Goal: Information Seeking & Learning: Learn about a topic

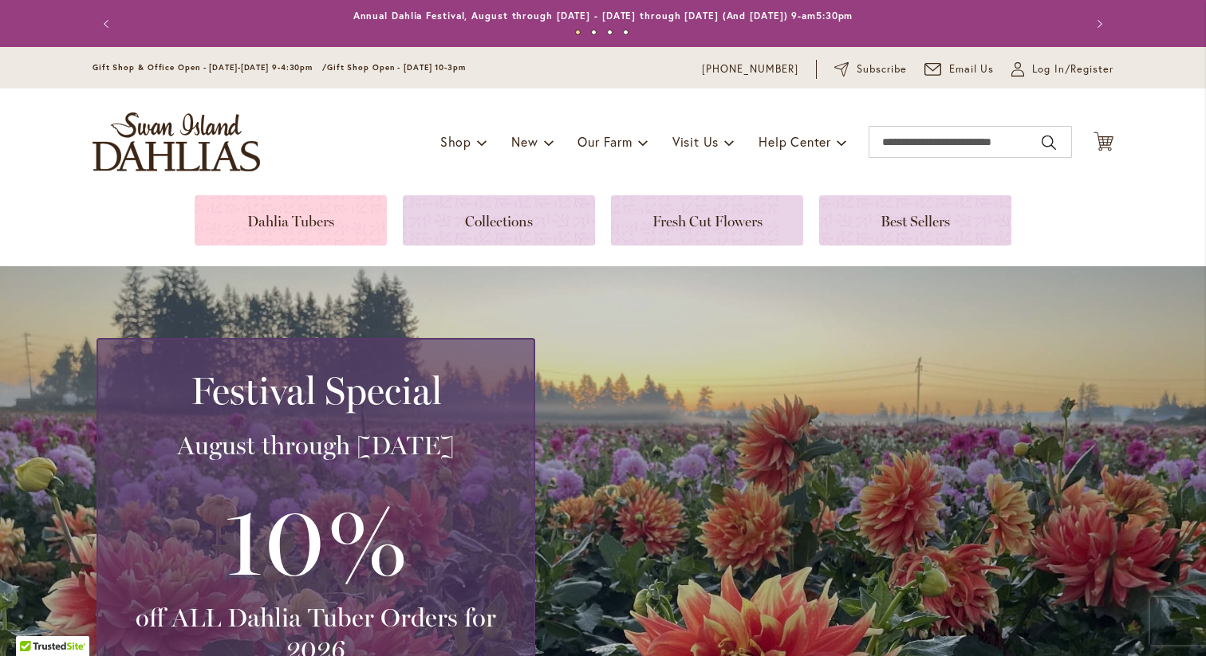
click at [319, 213] on link at bounding box center [291, 220] width 192 height 50
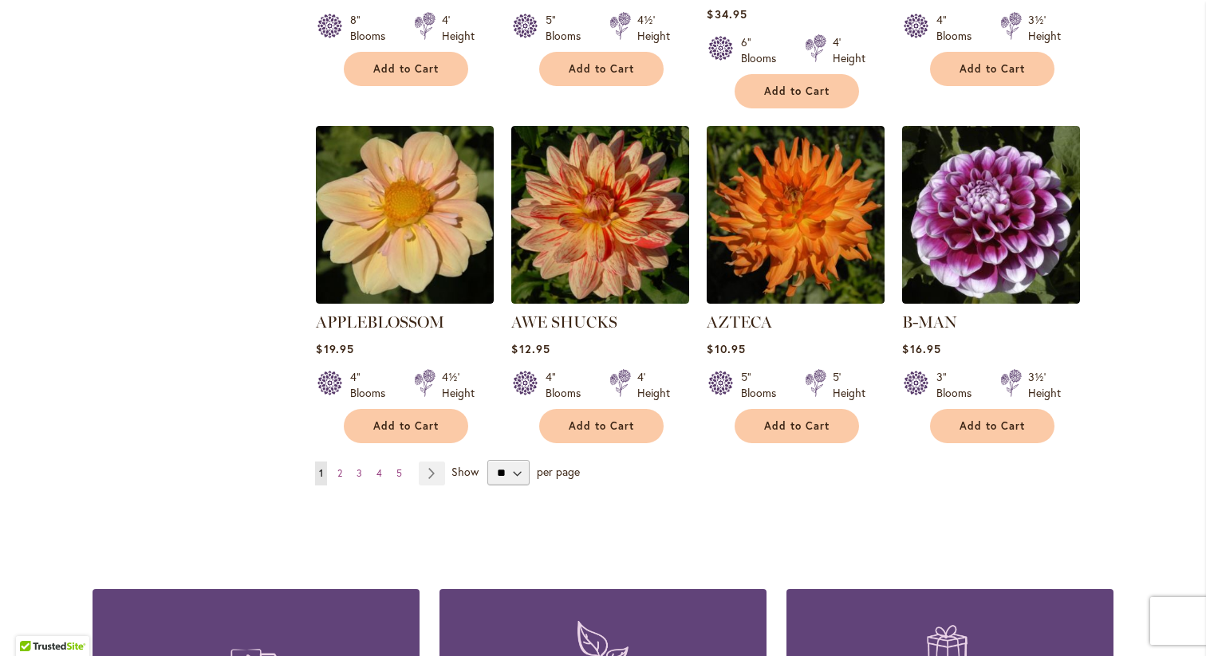
scroll to position [1303, 0]
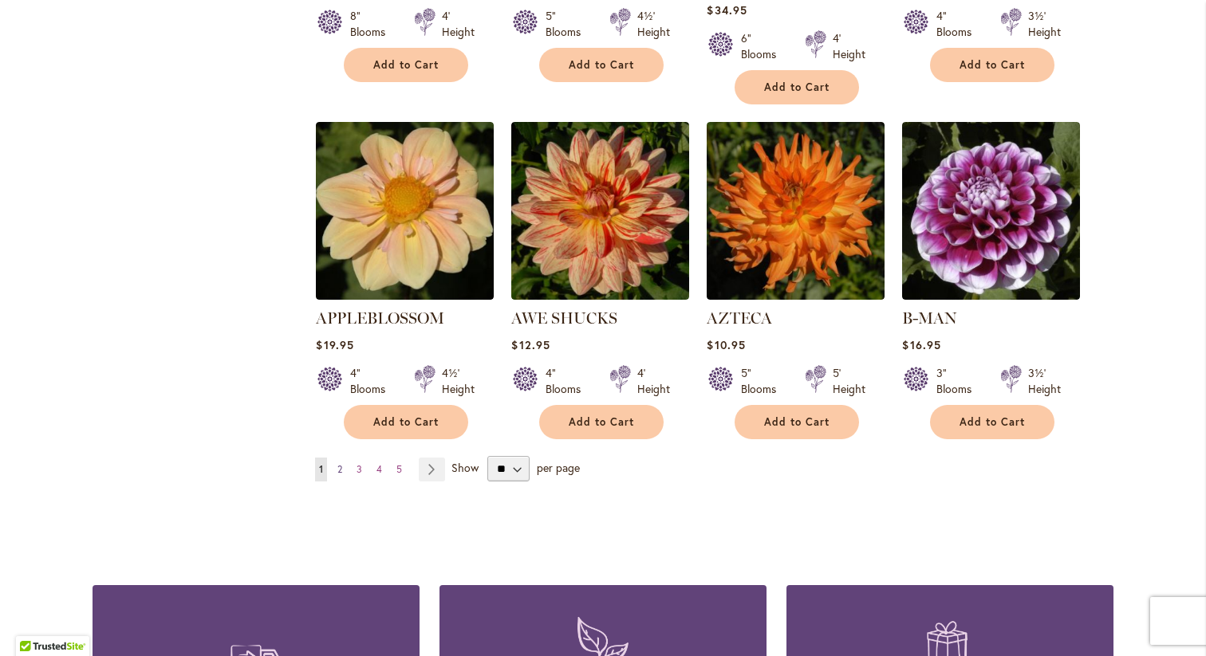
click at [344, 458] on link "Page 2" at bounding box center [339, 470] width 13 height 24
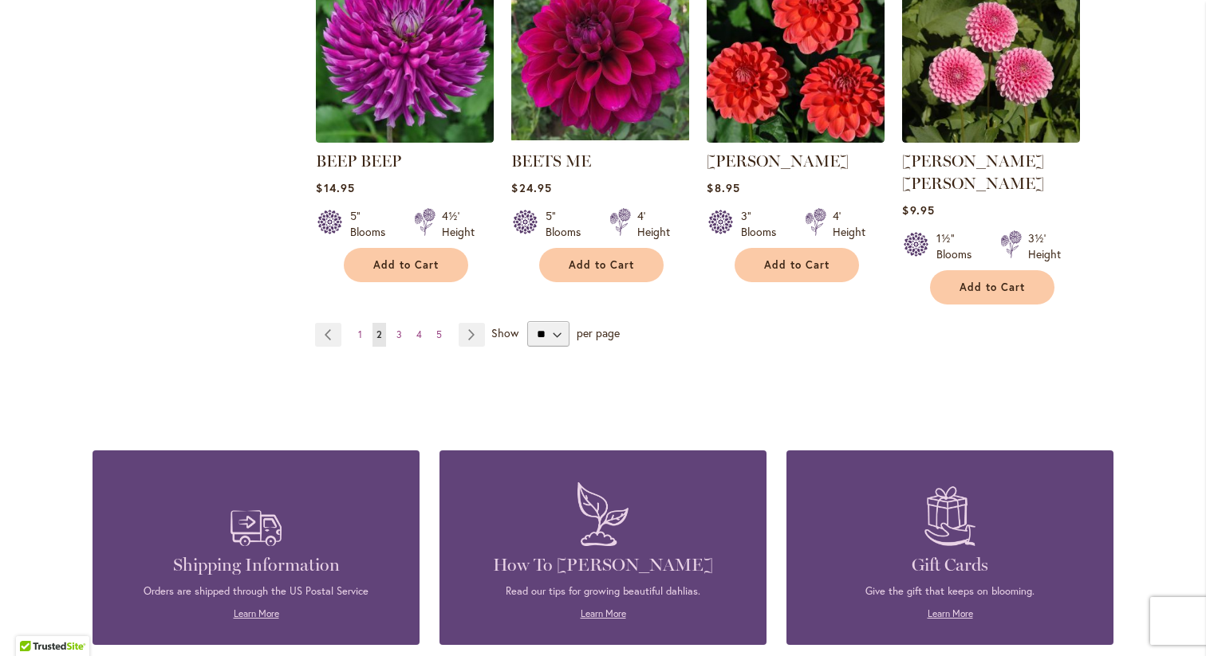
scroll to position [1437, 0]
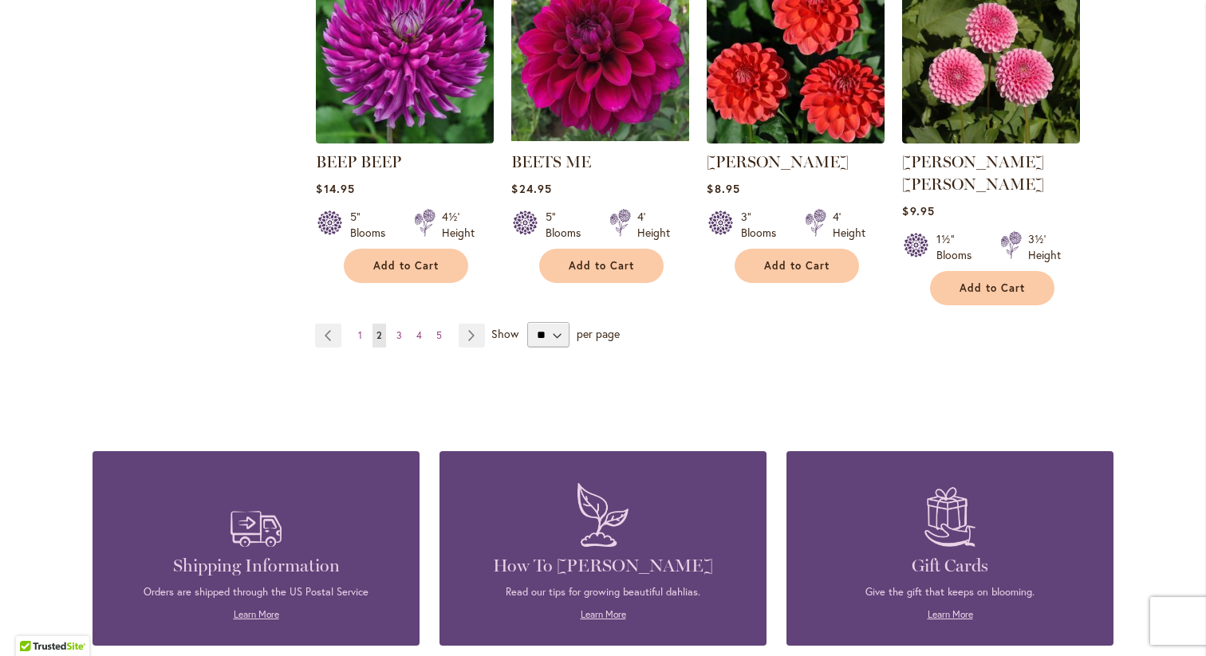
click at [407, 324] on ul "Page Previous Page 1 You're currently reading page 2 Page 3 Page 4 Page 5 Page …" at bounding box center [403, 336] width 176 height 24
click at [396, 329] on span "3" at bounding box center [399, 335] width 6 height 12
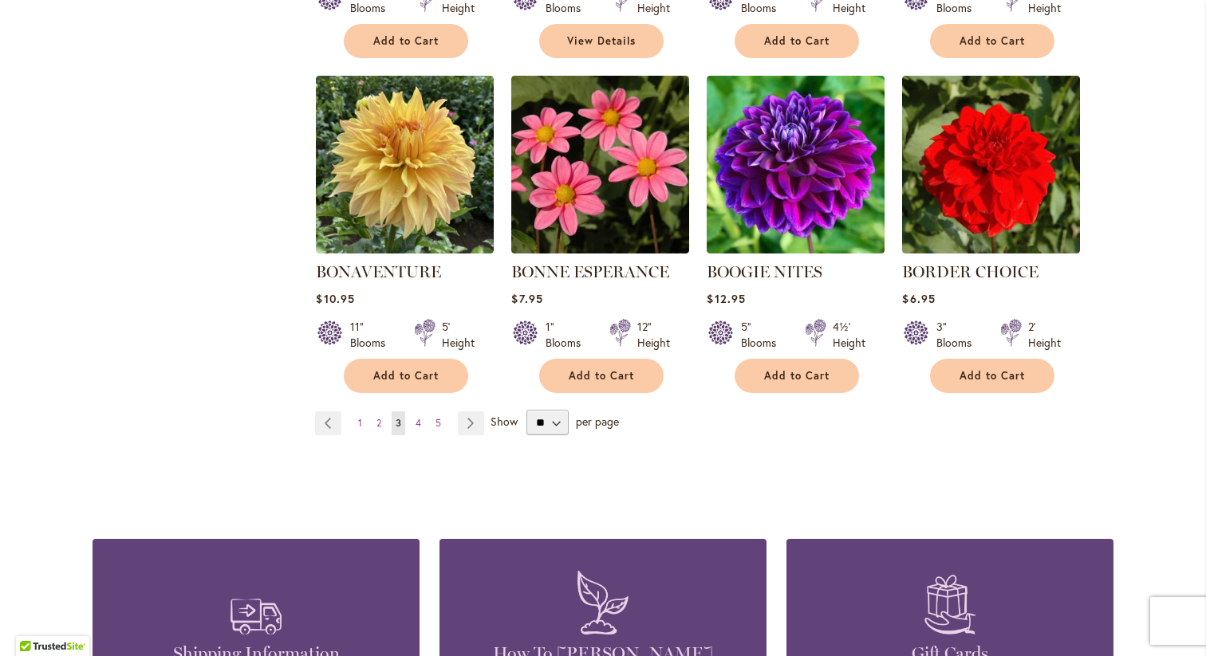
scroll to position [1254, 0]
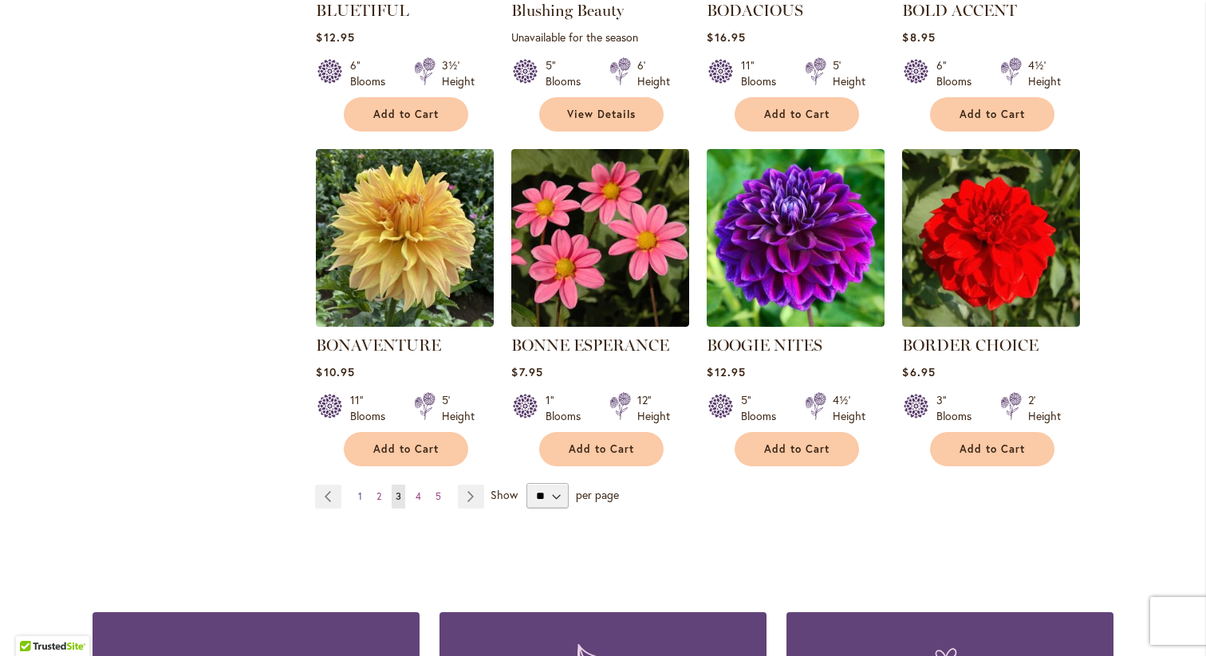
click at [358, 494] on span "1" at bounding box center [360, 497] width 4 height 12
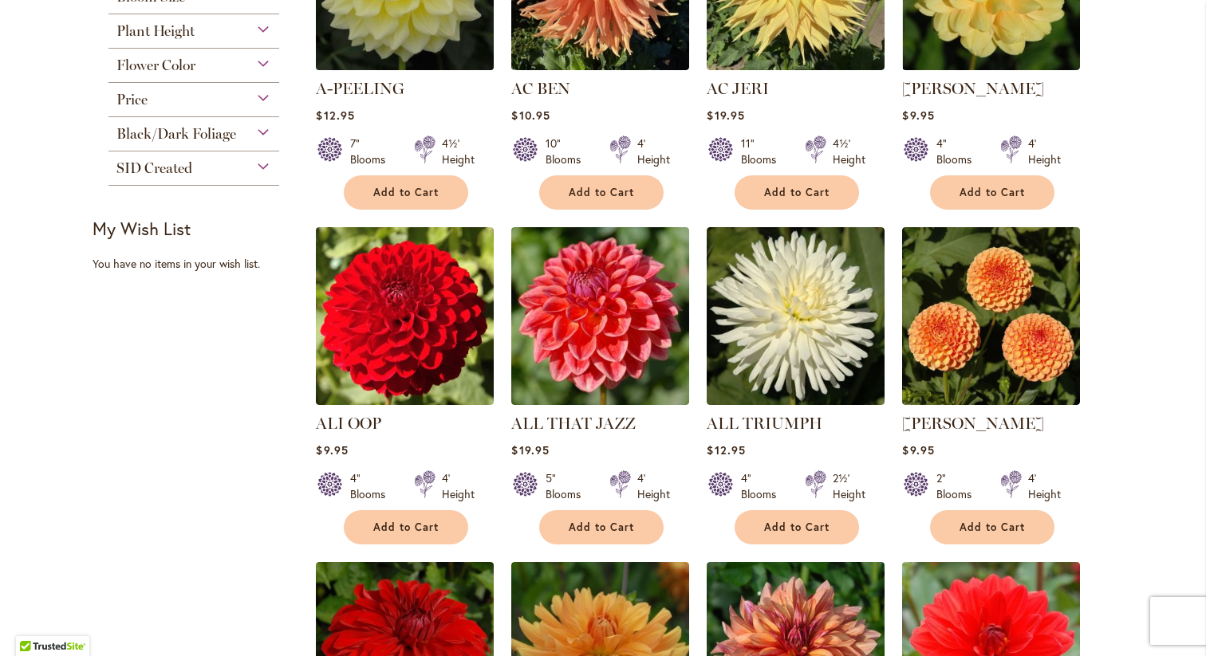
scroll to position [512, 0]
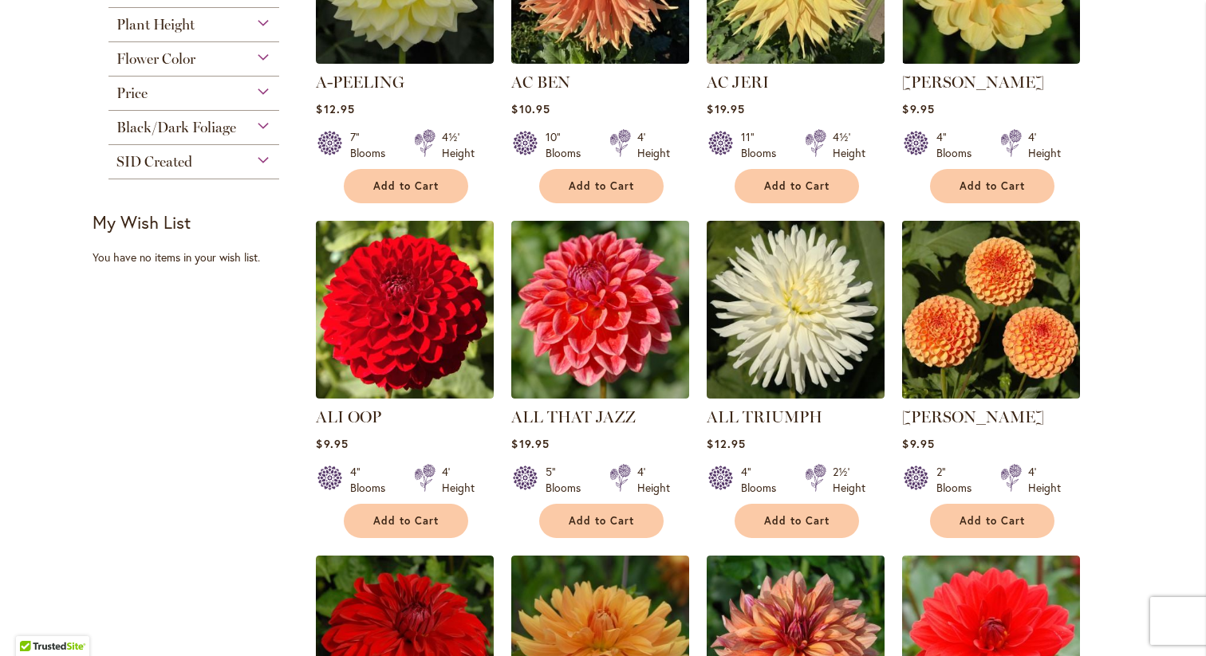
click at [969, 341] on img at bounding box center [991, 310] width 187 height 187
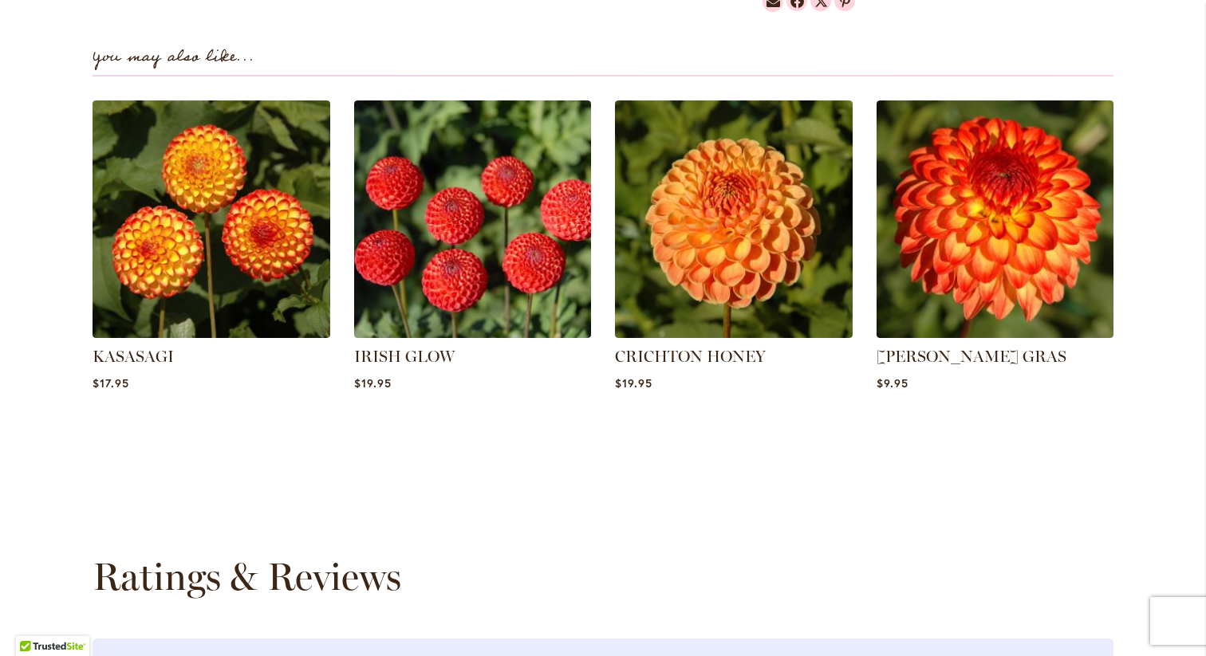
scroll to position [1071, 0]
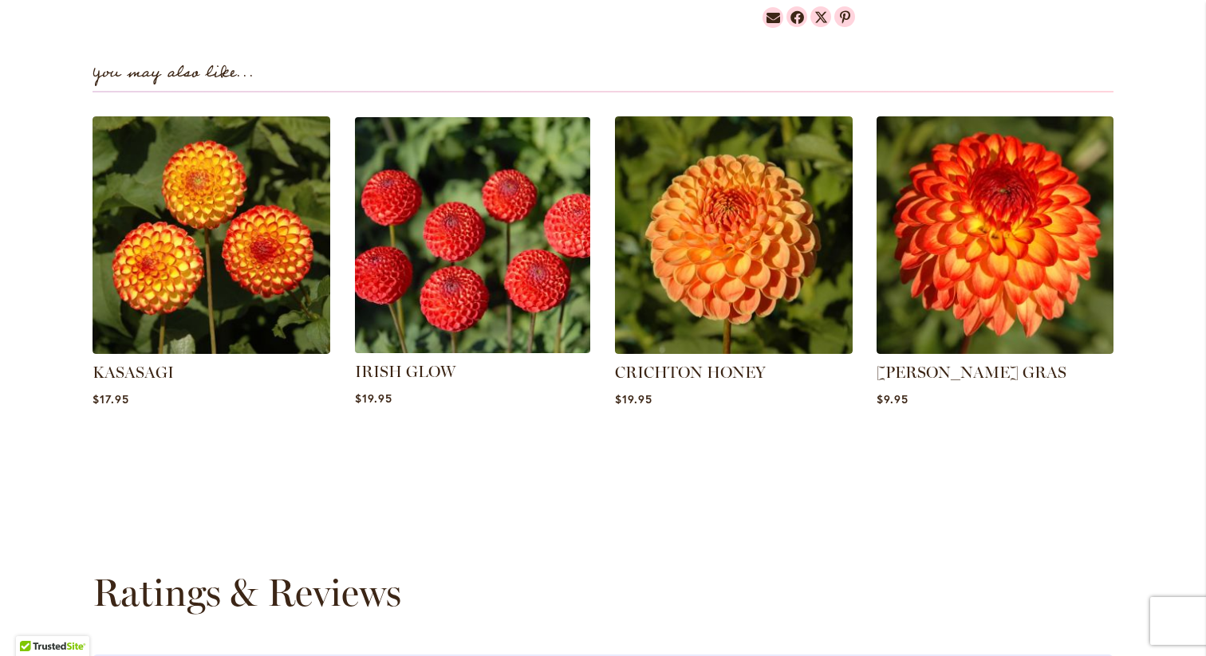
click at [503, 250] on img at bounding box center [472, 235] width 247 height 247
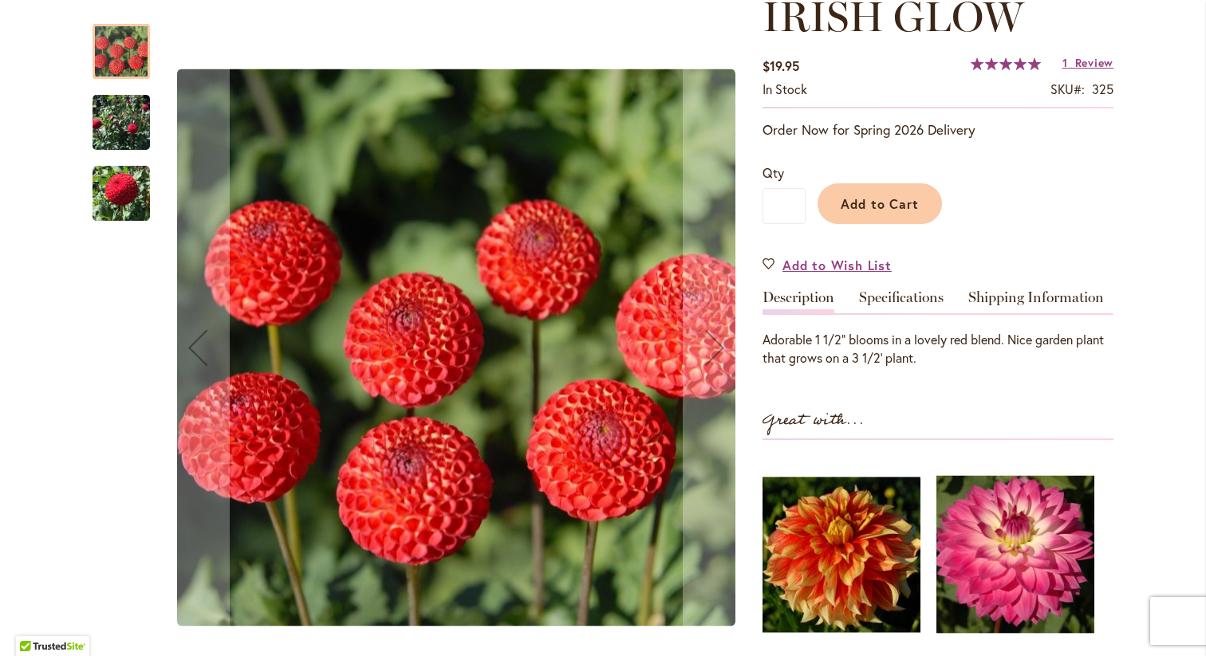
scroll to position [242, 0]
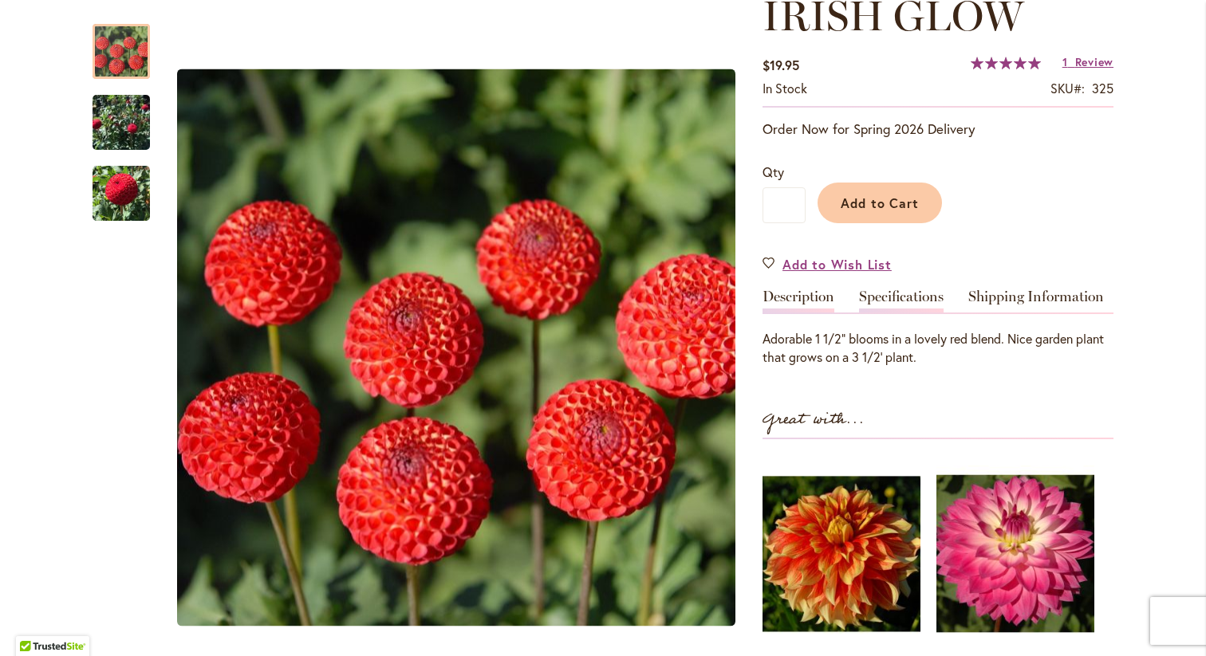
click at [887, 302] on link "Specifications" at bounding box center [901, 301] width 85 height 23
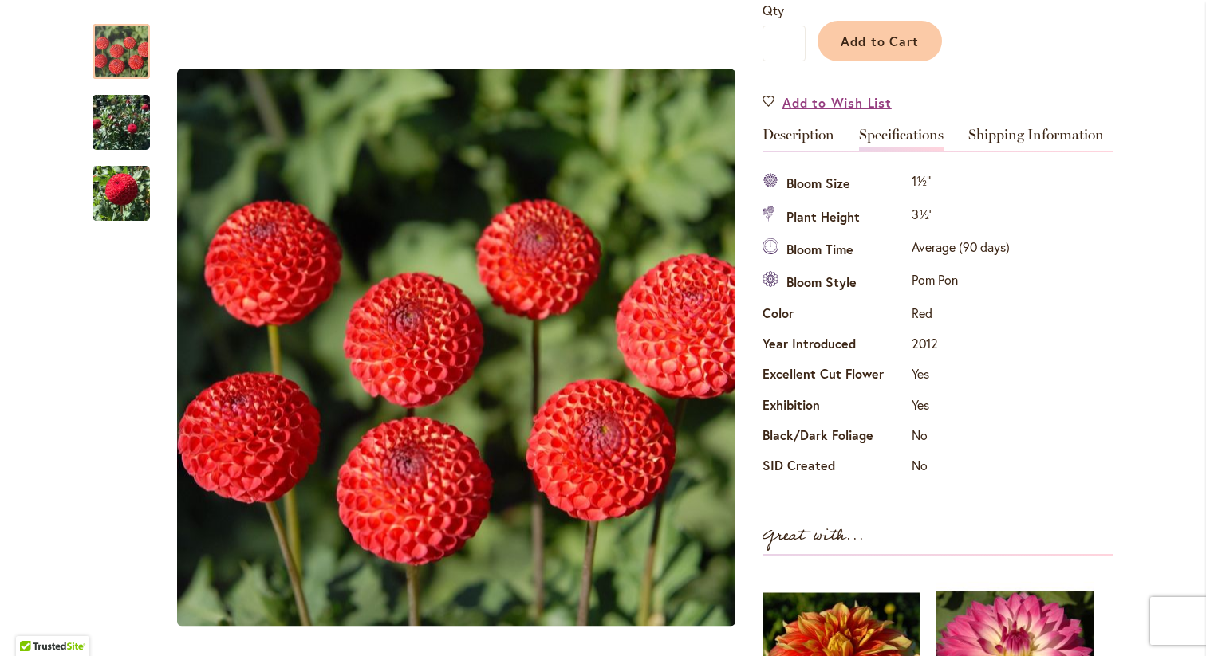
scroll to position [404, 0]
click at [1042, 136] on link "Shipping Information" at bounding box center [1036, 138] width 136 height 23
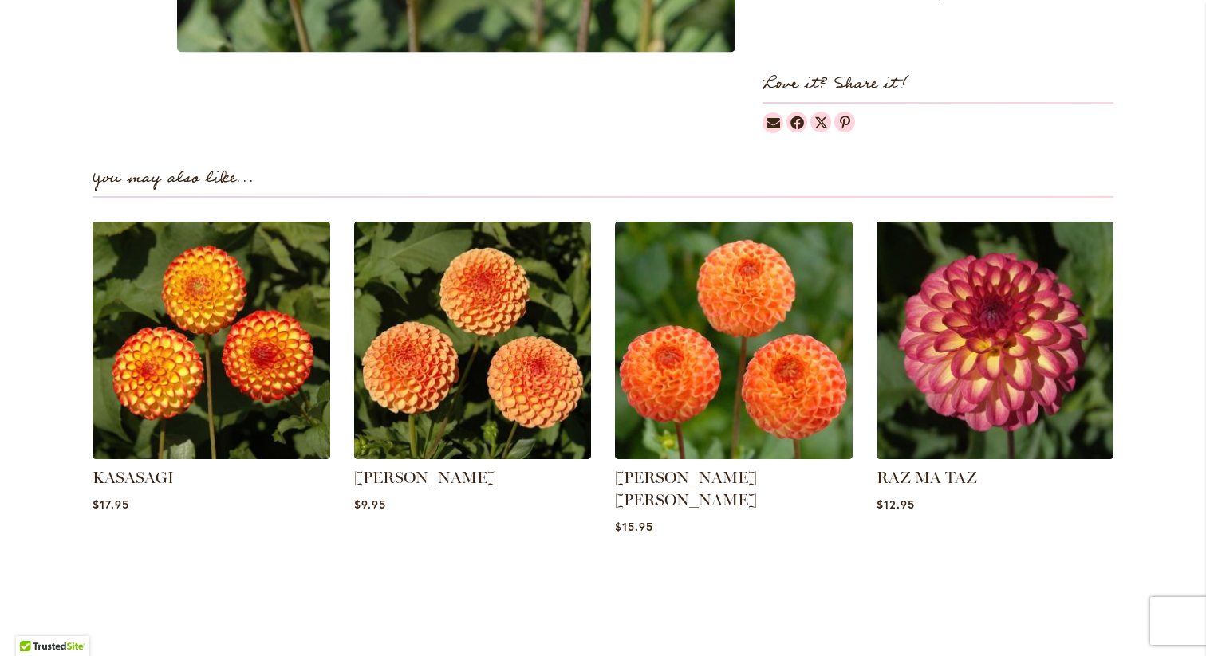
scroll to position [889, 0]
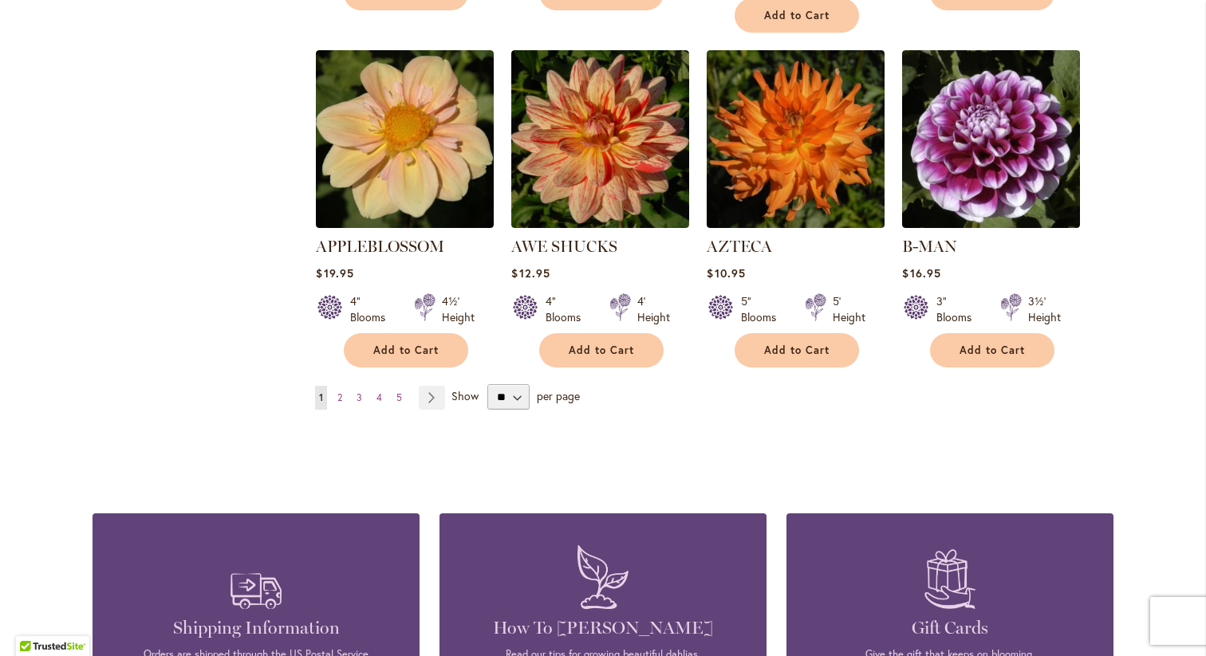
scroll to position [1386, 0]
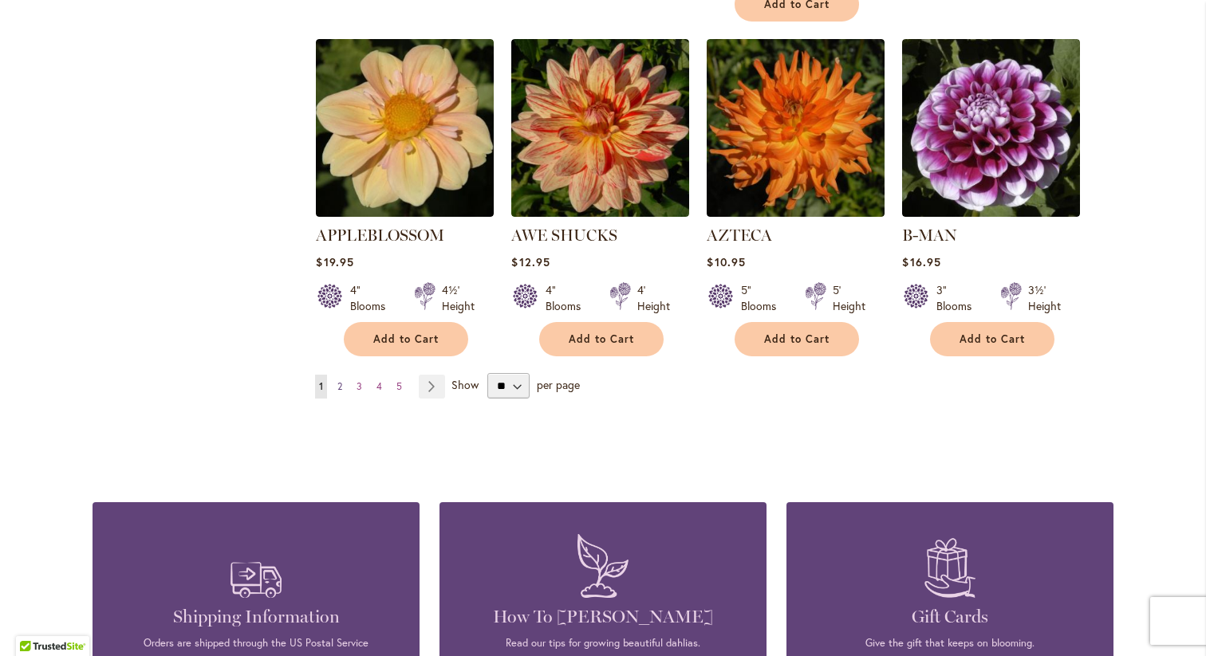
click at [342, 375] on link "Page 2" at bounding box center [339, 387] width 13 height 24
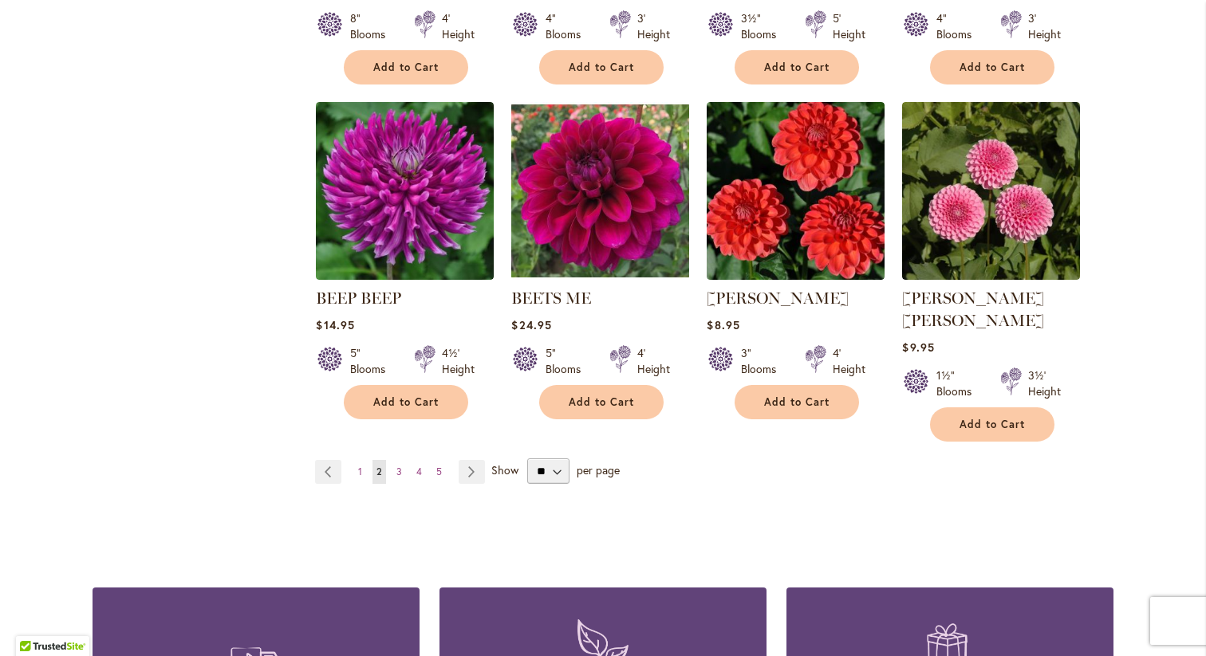
scroll to position [1306, 0]
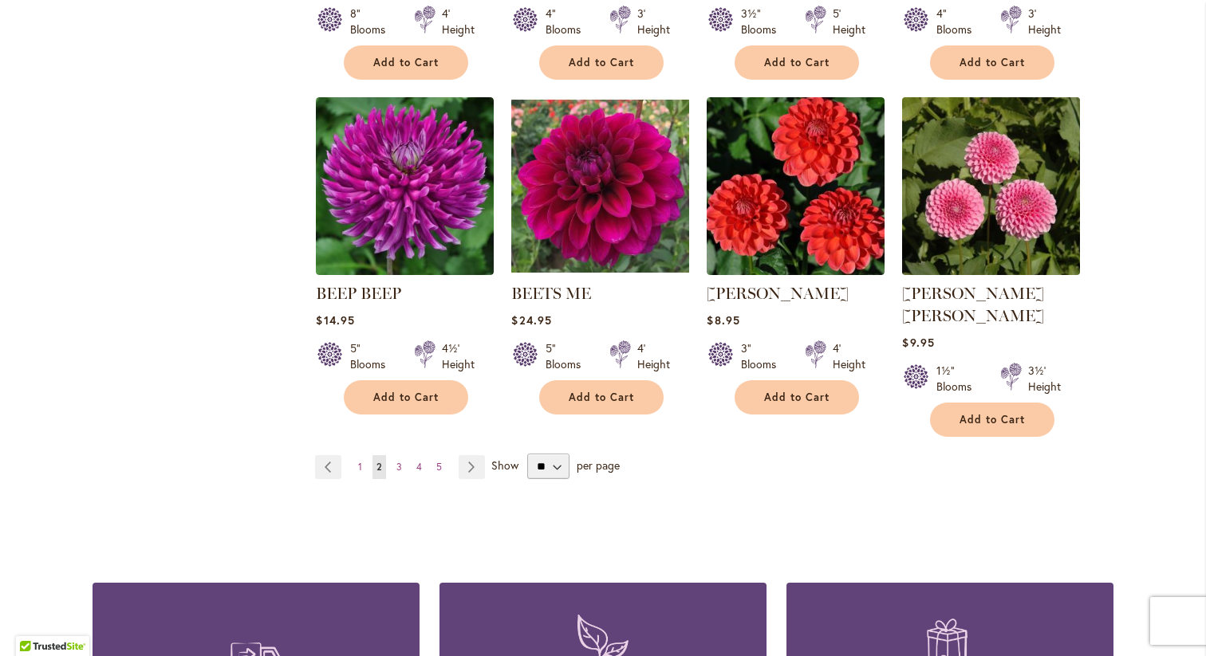
click at [1022, 122] on img at bounding box center [991, 186] width 187 height 187
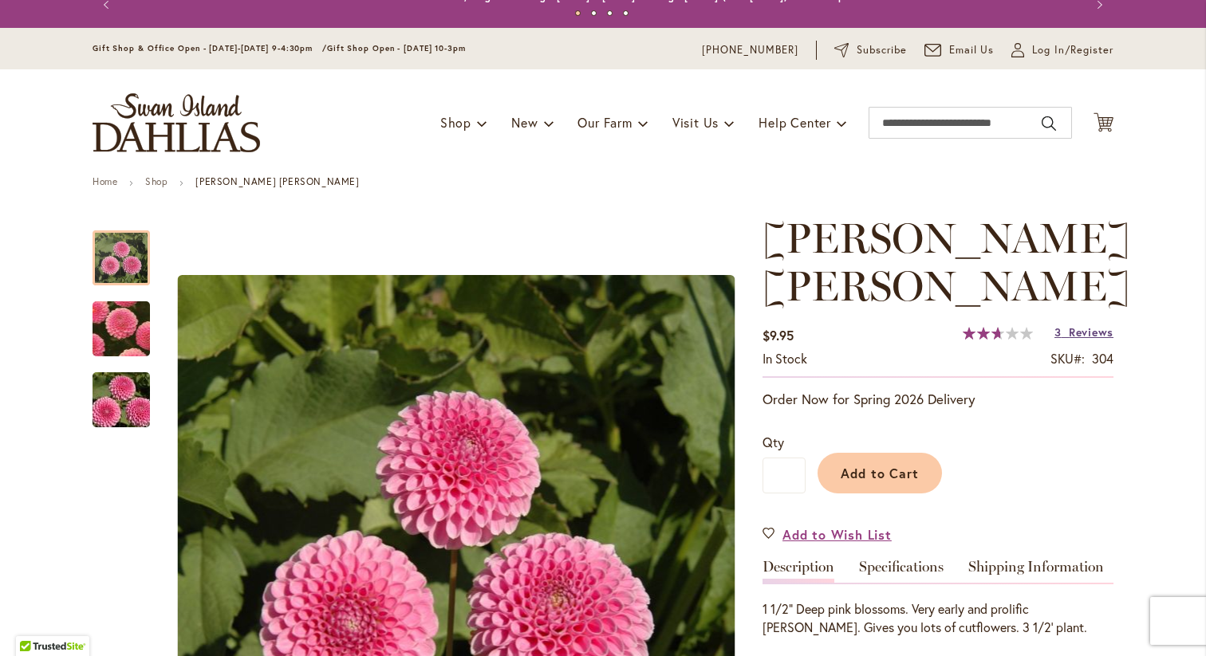
click at [1084, 325] on span "Reviews" at bounding box center [1091, 332] width 45 height 15
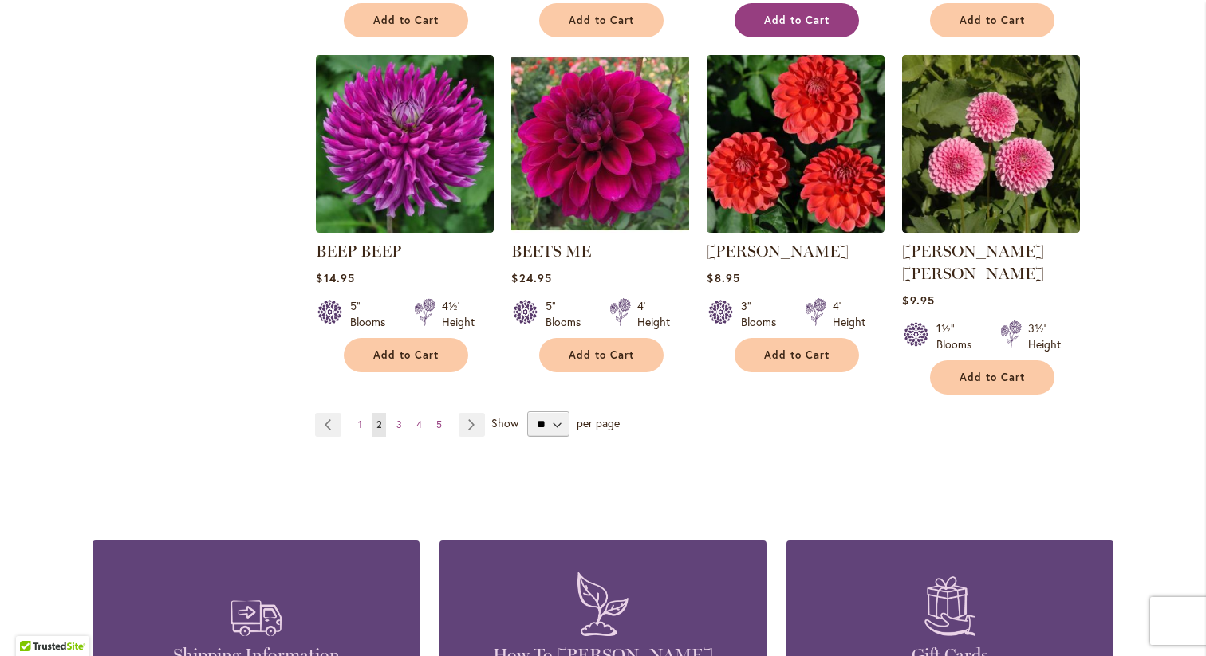
scroll to position [1354, 0]
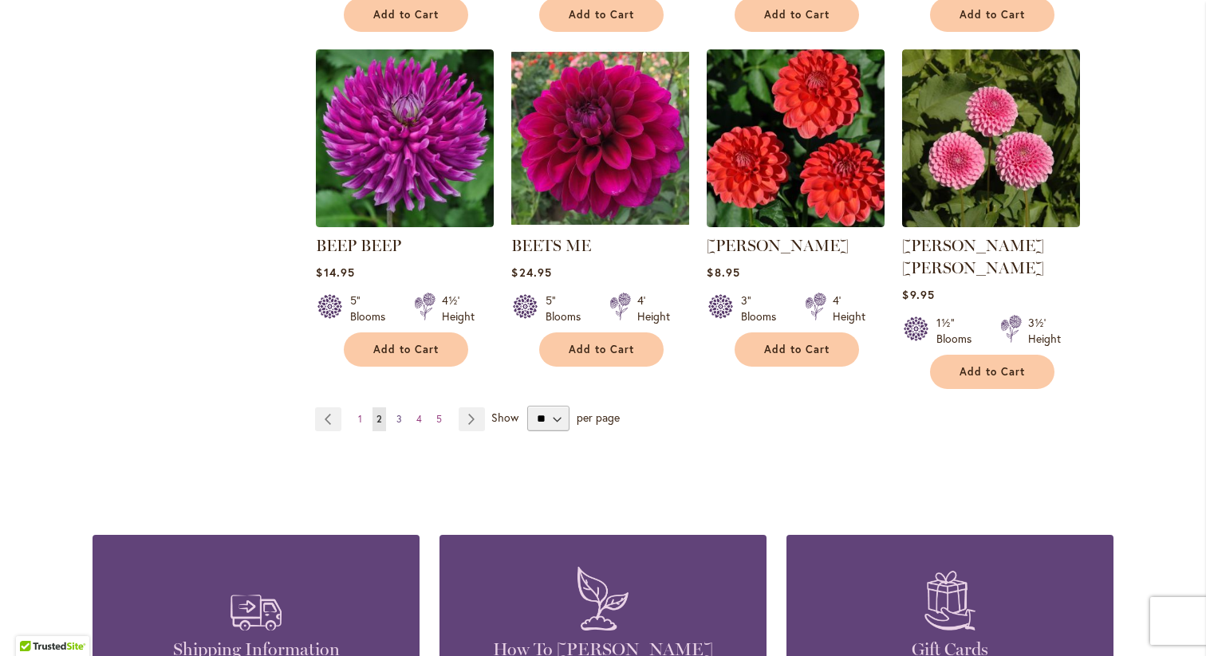
click at [404, 408] on link "Page 3" at bounding box center [399, 420] width 14 height 24
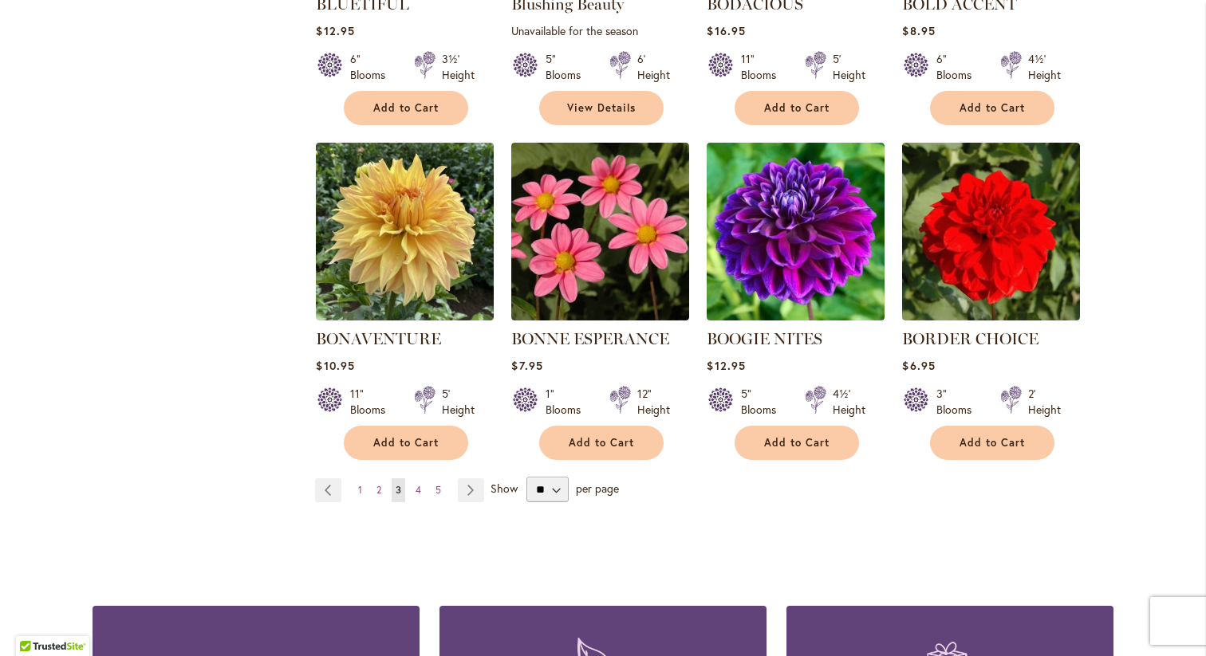
scroll to position [1295, 0]
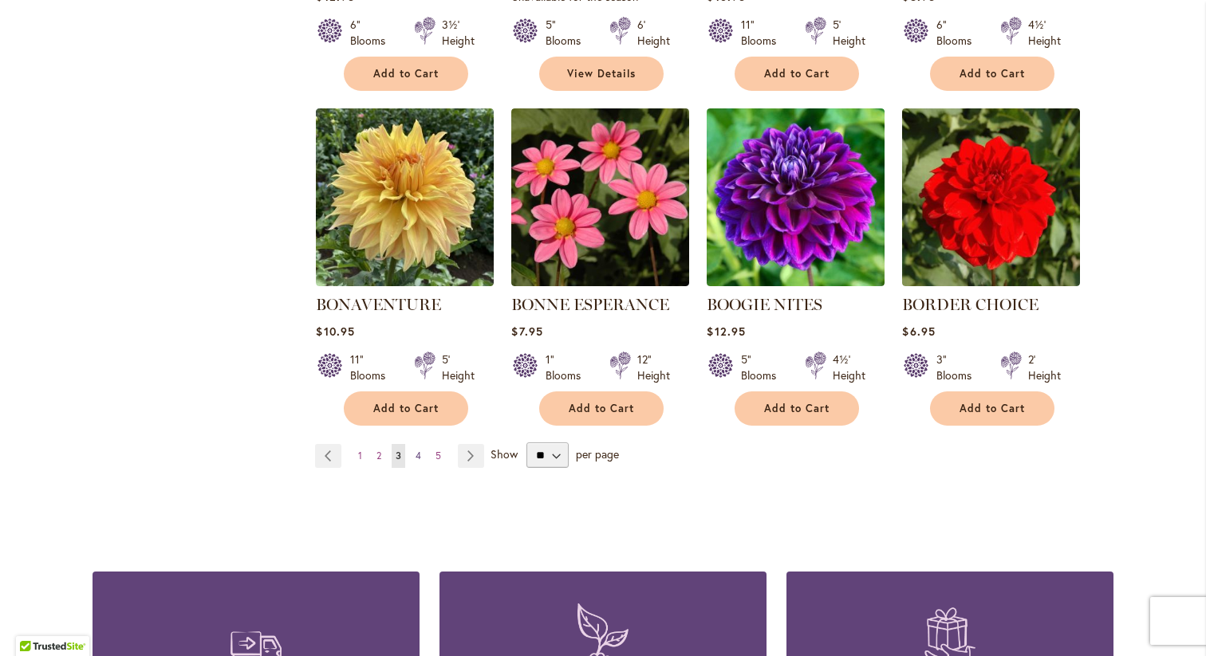
click at [420, 456] on span "4" at bounding box center [419, 456] width 6 height 12
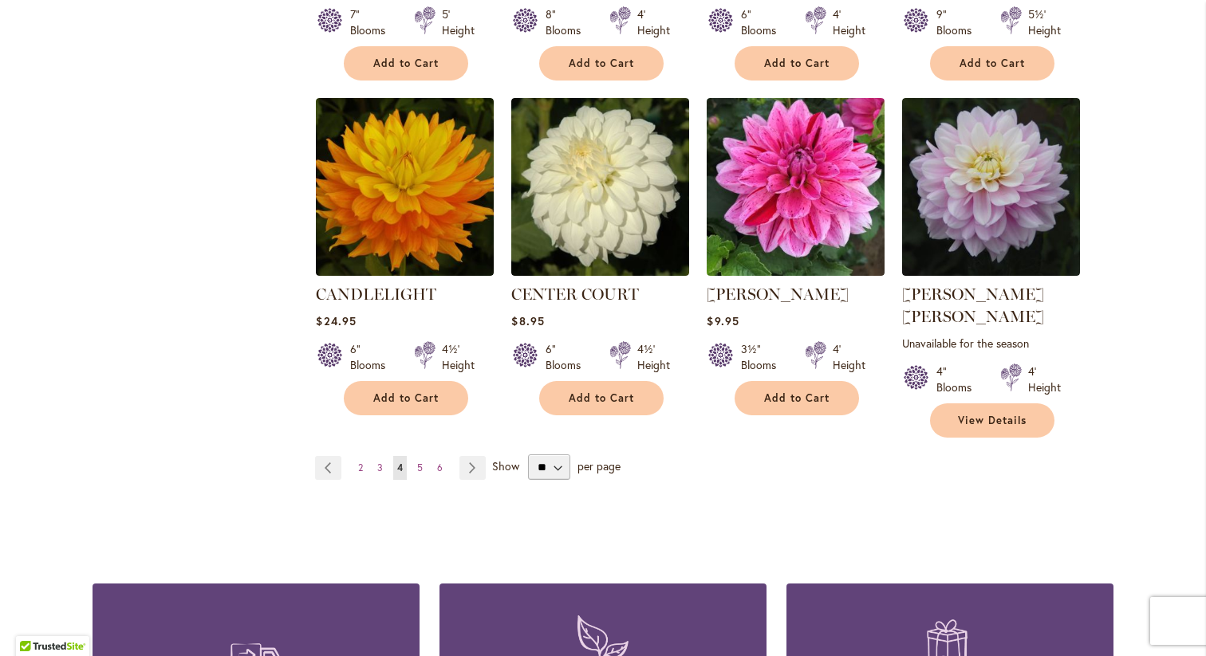
scroll to position [1336, 0]
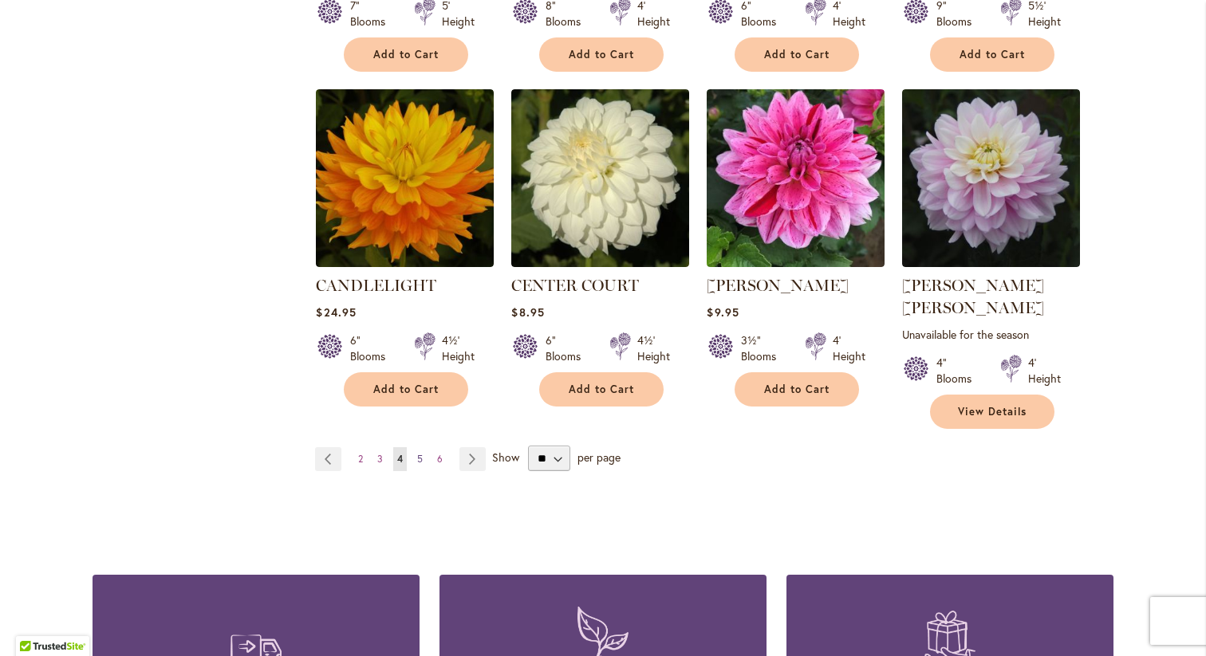
click at [418, 447] on link "Page 5" at bounding box center [420, 459] width 14 height 24
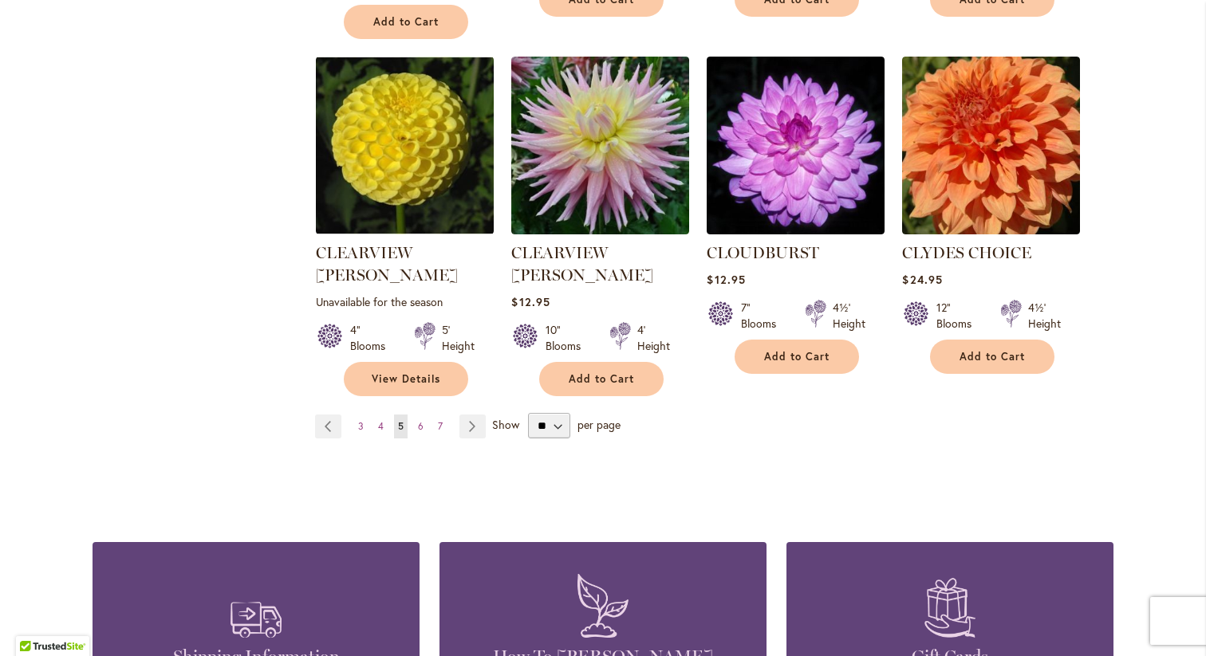
scroll to position [1398, 0]
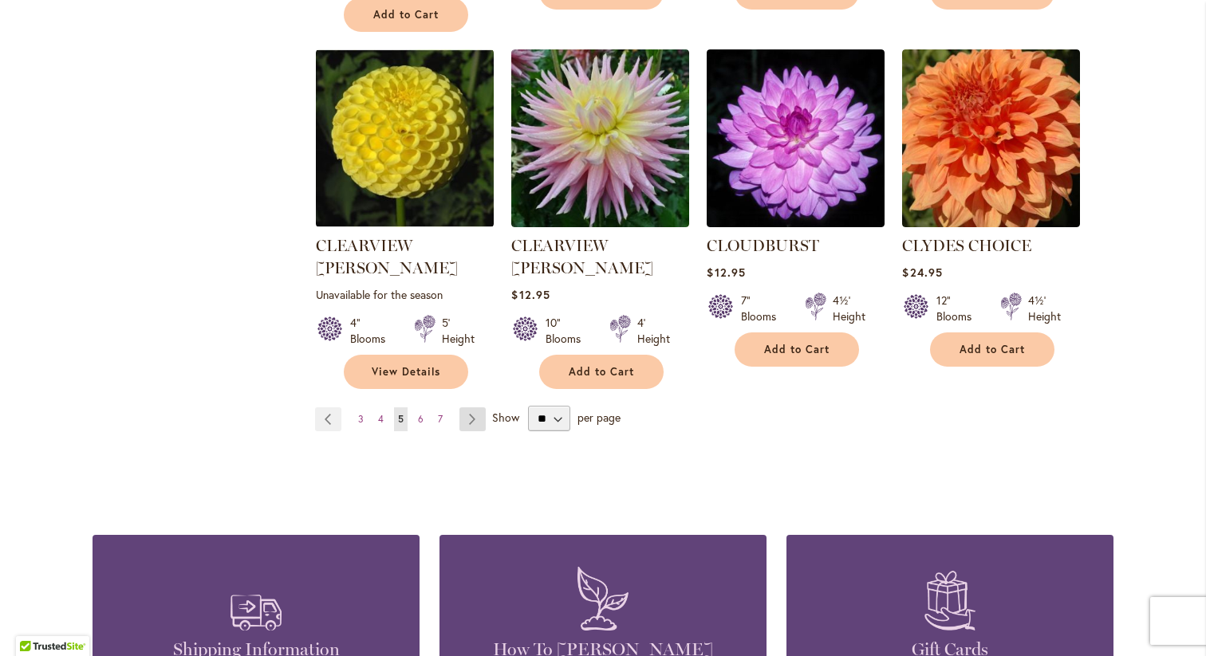
click at [471, 408] on link "Page Next" at bounding box center [472, 420] width 26 height 24
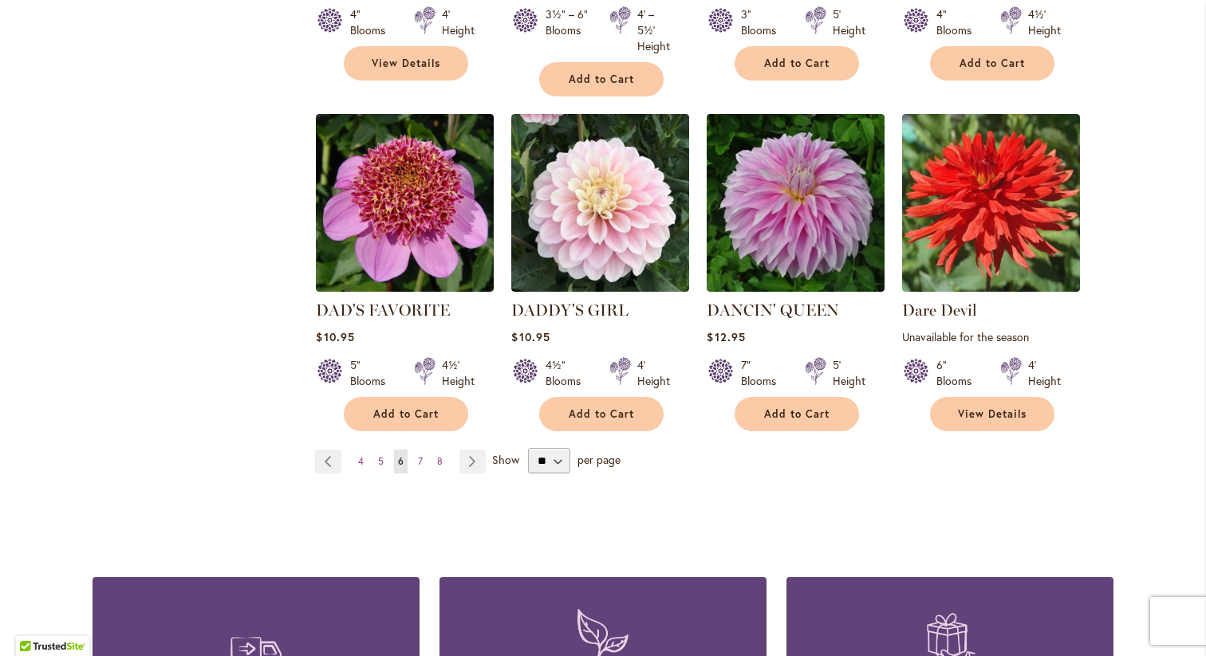
scroll to position [1358, 0]
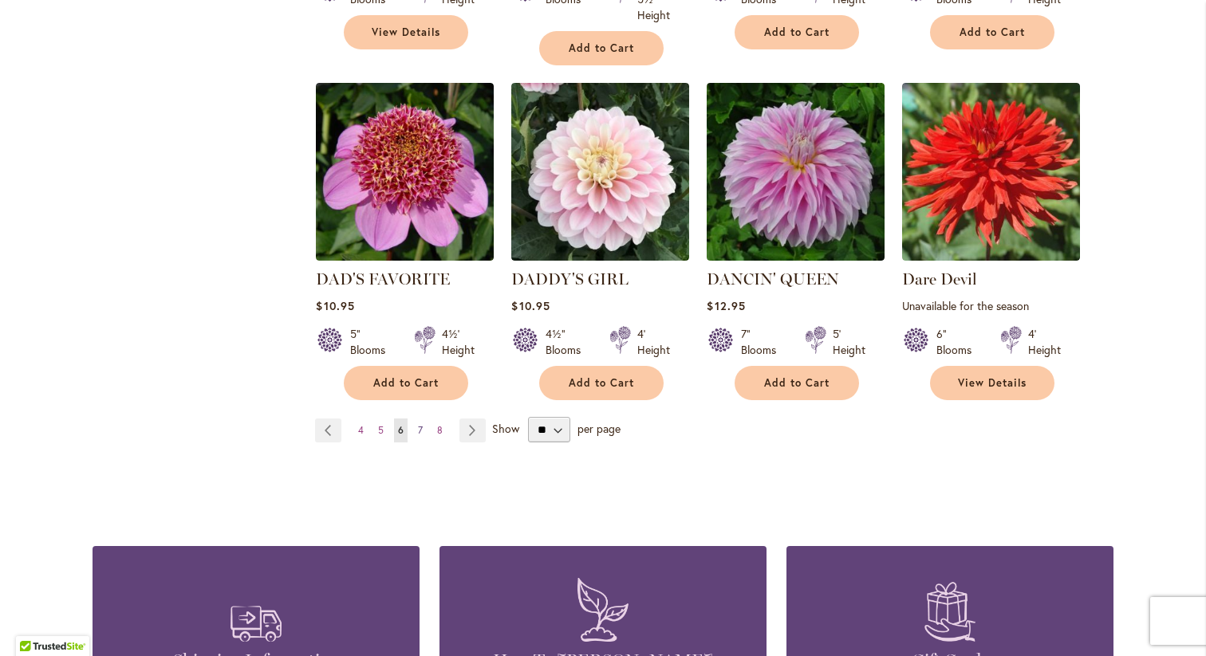
click at [420, 425] on span "7" at bounding box center [420, 430] width 5 height 12
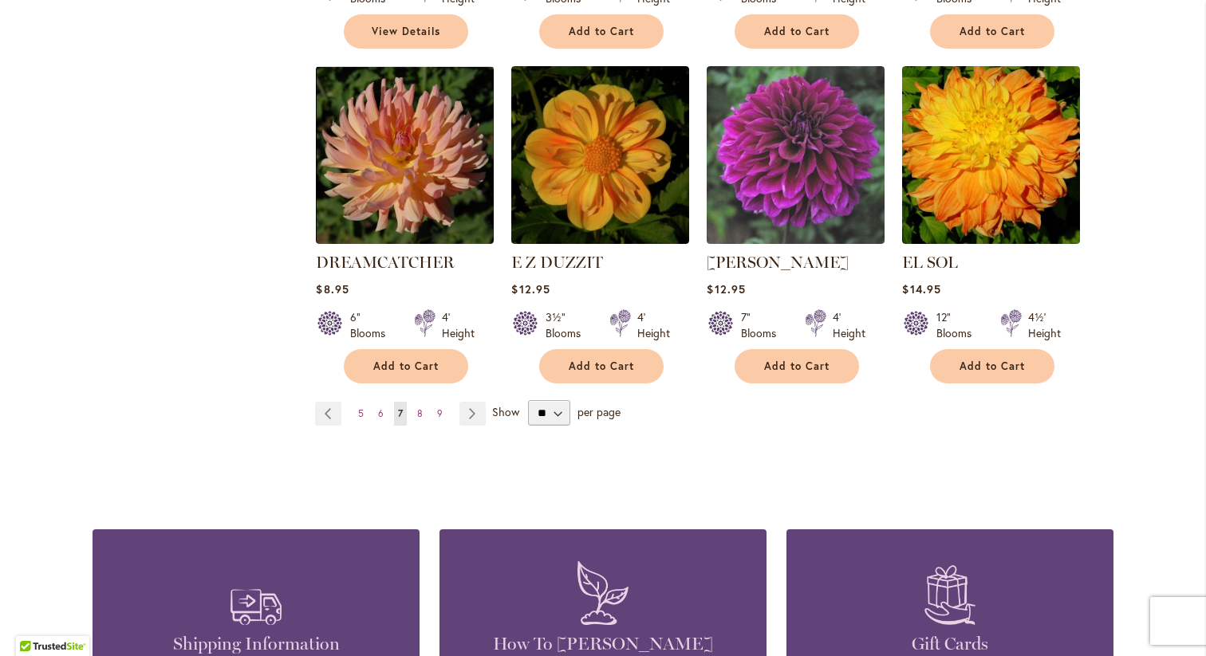
scroll to position [1382, 0]
click at [421, 407] on span "8" at bounding box center [420, 413] width 6 height 12
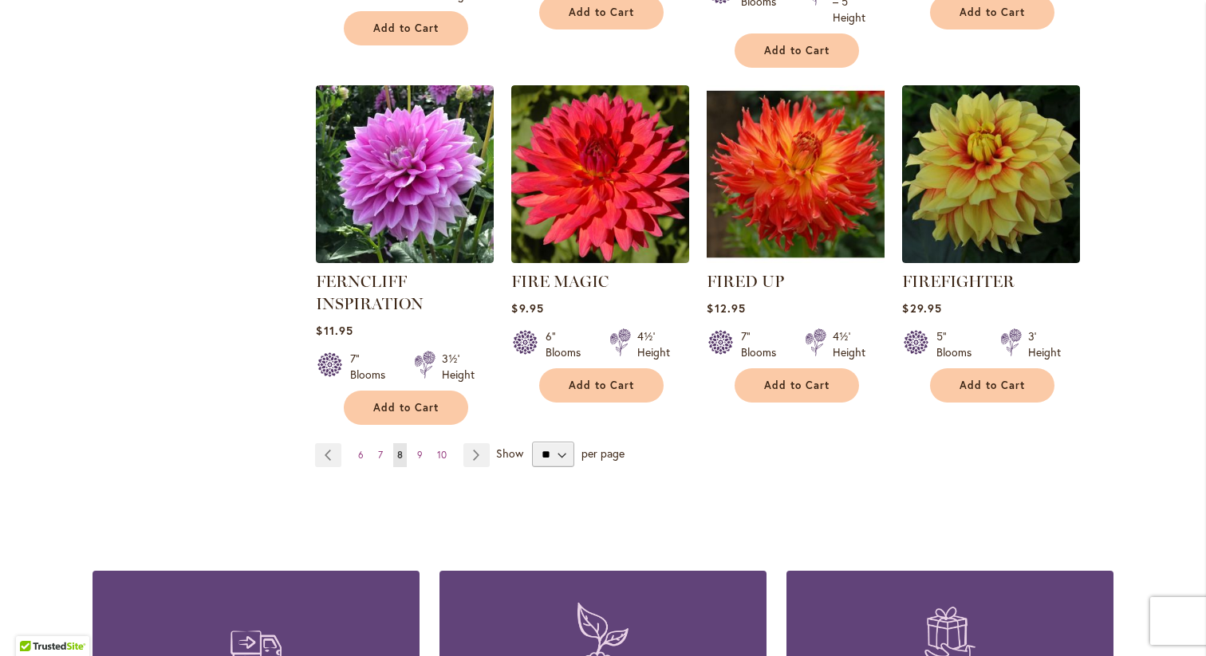
scroll to position [1373, 0]
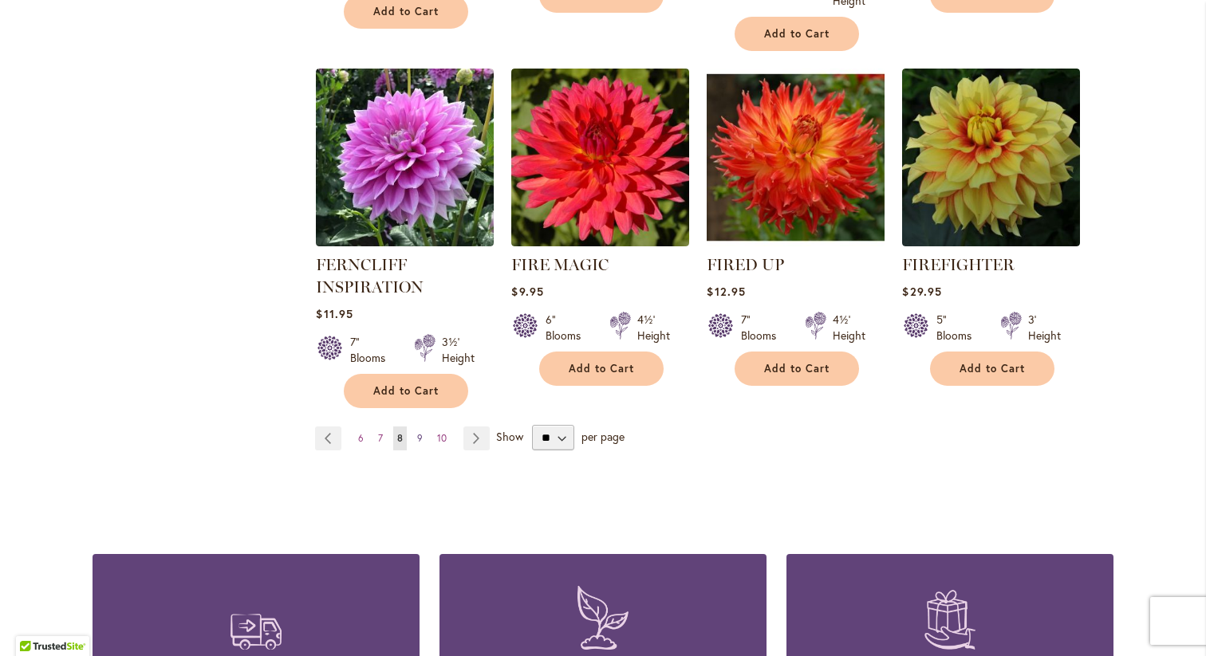
click at [423, 433] on link "Page 9" at bounding box center [420, 439] width 14 height 24
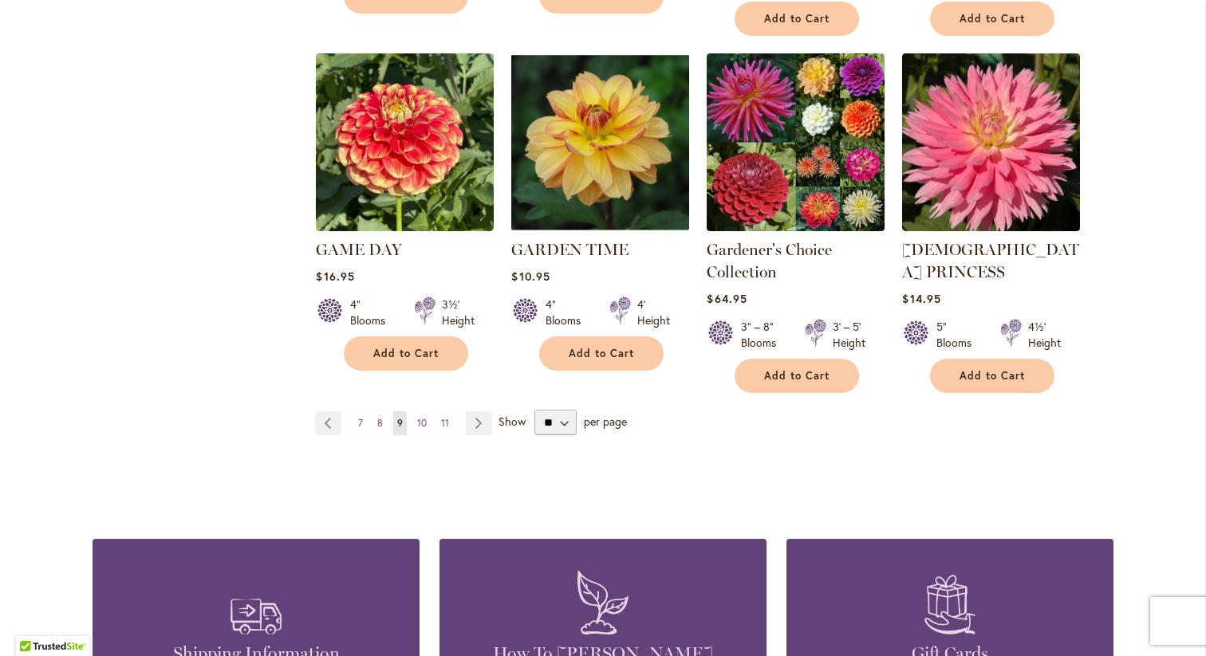
scroll to position [1418, 0]
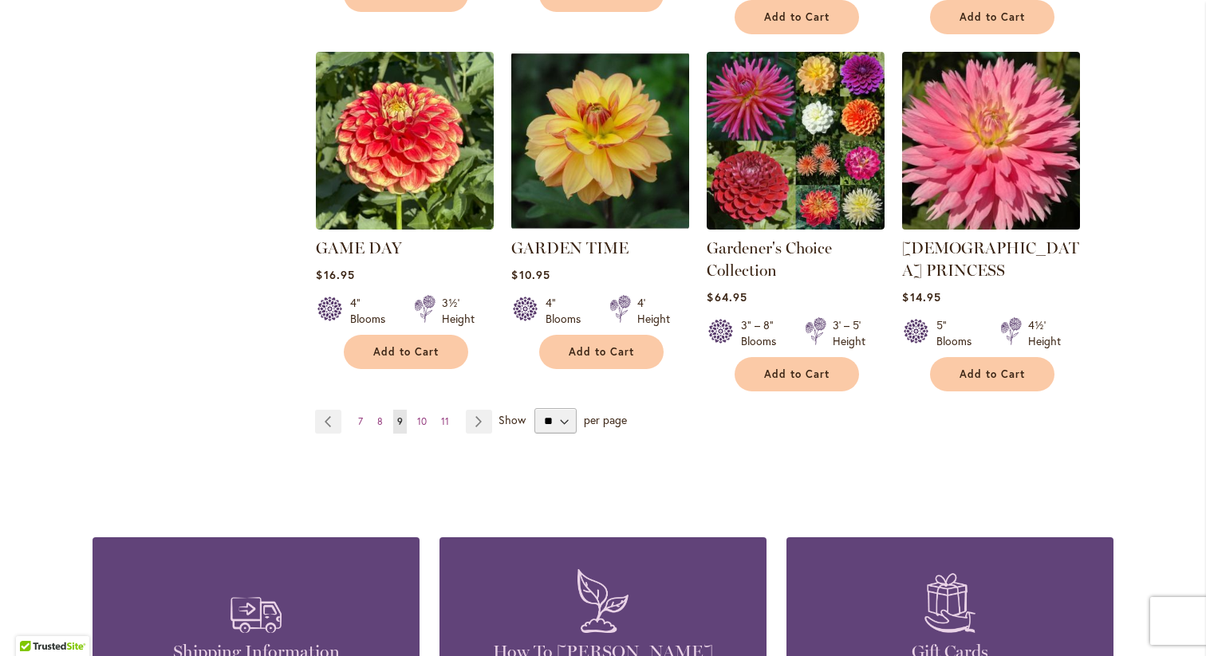
click at [960, 108] on img at bounding box center [991, 141] width 187 height 187
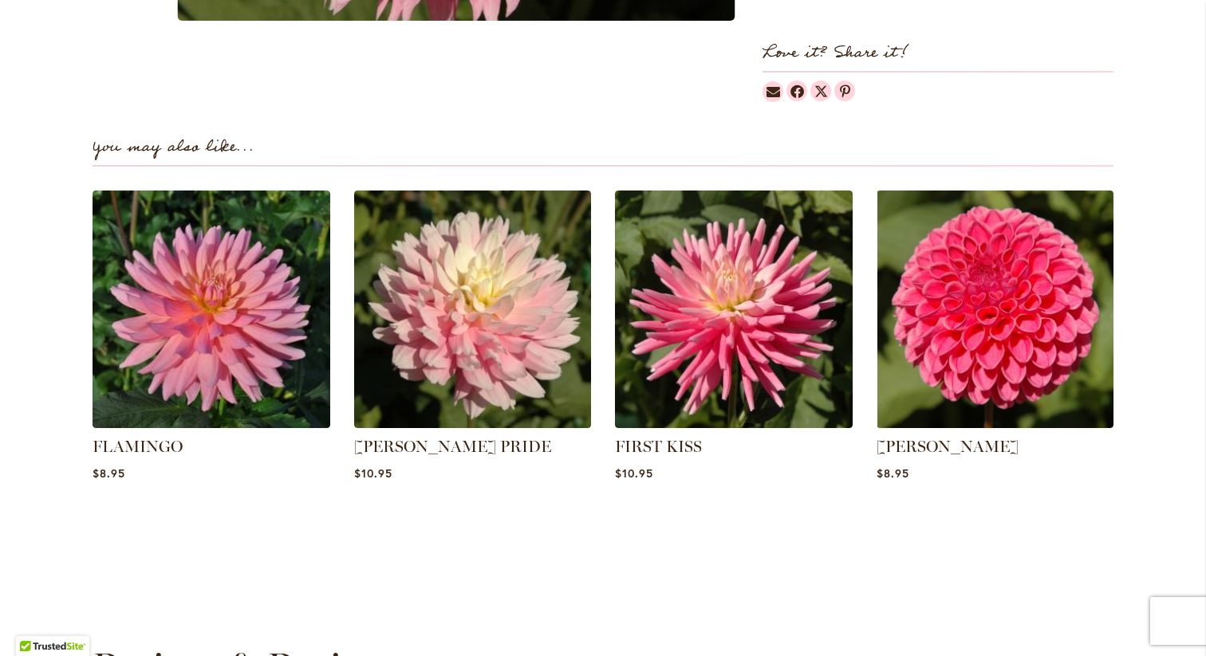
scroll to position [1048, 0]
